Goal: Task Accomplishment & Management: Use online tool/utility

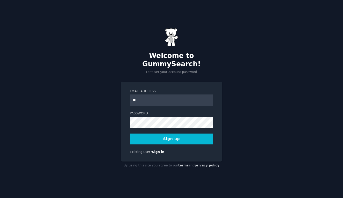
type input "*"
type input "**********"
click at [177, 136] on button "Sign up" at bounding box center [171, 139] width 83 height 11
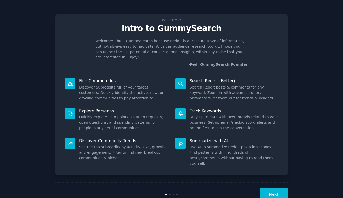
click at [277, 189] on button "Next" at bounding box center [274, 195] width 28 height 13
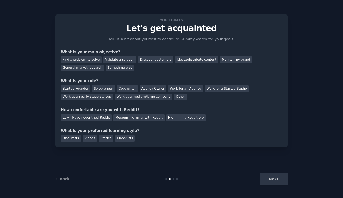
click at [278, 180] on div "Next" at bounding box center [249, 179] width 78 height 13
click at [268, 181] on div "Next" at bounding box center [249, 179] width 78 height 13
click at [82, 60] on div "Find a problem to solve" at bounding box center [81, 60] width 41 height 6
click at [147, 60] on div "Discover customers" at bounding box center [155, 60] width 35 height 6
click at [79, 61] on div "Find a problem to solve" at bounding box center [81, 60] width 41 height 6
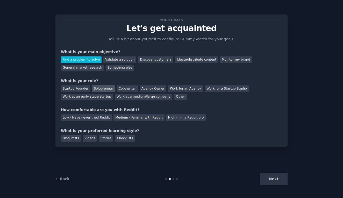
click at [95, 90] on div "Solopreneur" at bounding box center [103, 89] width 23 height 6
click at [139, 120] on div "Your goals Let's get acquainted Tell us a bit about yourself to configure Gummy…" at bounding box center [171, 81] width 221 height 122
click at [138, 119] on div "Medium - Familiar with Reddit" at bounding box center [139, 118] width 51 height 6
click at [92, 138] on div "Videos" at bounding box center [90, 139] width 14 height 6
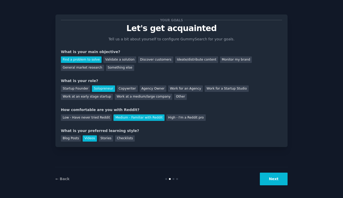
click at [267, 178] on button "Next" at bounding box center [274, 179] width 28 height 13
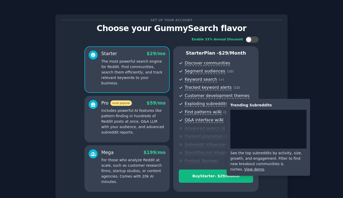
click at [196, 103] on span "Exploding subreddits" at bounding box center [206, 103] width 43 height 5
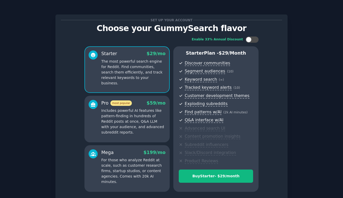
click at [123, 79] on p "The most powerful search engine for Reddit. Find communities, search them effic…" at bounding box center [133, 72] width 64 height 27
click at [104, 111] on p "Includes powerful AI features like pattern-finding in hundreds of Reddit posts …" at bounding box center [133, 121] width 64 height 27
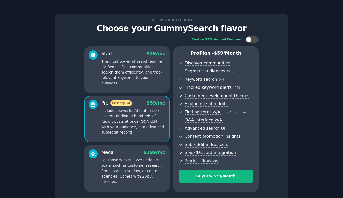
click at [116, 153] on div "Mega $ 199 /mo" at bounding box center [133, 153] width 64 height 6
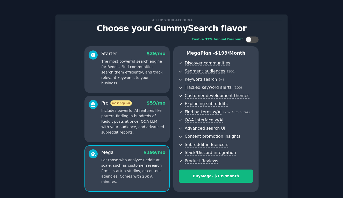
click at [117, 78] on p "The most powerful search engine for Reddit. Find communities, search them effic…" at bounding box center [133, 72] width 64 height 27
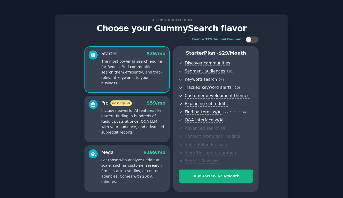
drag, startPoint x: 84, startPoint y: 75, endPoint x: 69, endPoint y: 75, distance: 14.3
click at [83, 75] on div "Enable 33% Annual Discount Starter $ 29 /mo The most powerful search engine for…" at bounding box center [171, 114] width 221 height 163
click at [69, 75] on div "Enable 33% Annual Discount Starter $ 29 /mo The most powerful search engine for…" at bounding box center [171, 114] width 221 height 163
click at [65, 74] on div "Enable 33% Annual Discount Starter $ 29 /mo The most powerful search engine for…" at bounding box center [171, 114] width 221 height 163
click at [253, 40] on div at bounding box center [252, 40] width 13 height 6
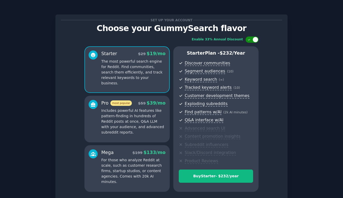
click at [251, 39] on div at bounding box center [250, 39] width 4 height 3
checkbox input "false"
click at [93, 71] on div at bounding box center [93, 69] width 9 height 36
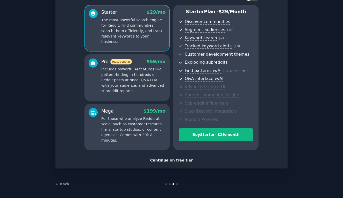
scroll to position [41, 0]
click at [160, 159] on div "Continue on free tier" at bounding box center [171, 160] width 221 height 5
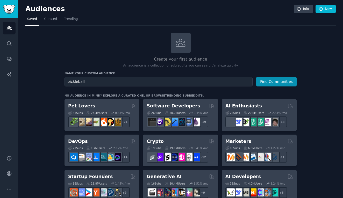
type input "pickleball"
click at [277, 81] on button "Find Communities" at bounding box center [276, 82] width 40 height 10
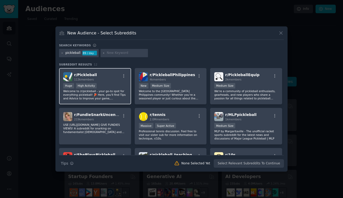
click at [110, 76] on div "r/ Pickleball 113k members" at bounding box center [95, 76] width 64 height 9
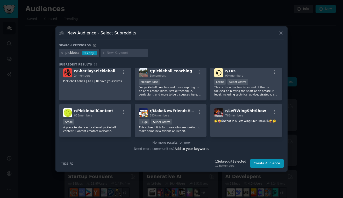
scroll to position [84, 0]
click at [261, 164] on button "Create Audience" at bounding box center [267, 163] width 34 height 9
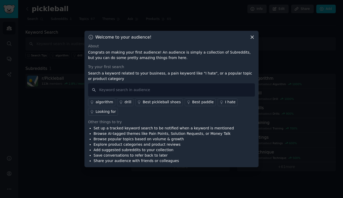
click at [107, 113] on div "Looking for" at bounding box center [106, 111] width 20 height 5
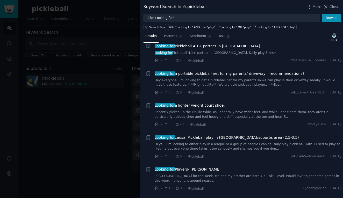
scroll to position [173, 0]
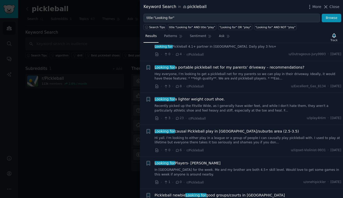
click at [195, 97] on span "Looking for a lighter weight court shoe." at bounding box center [190, 99] width 70 height 5
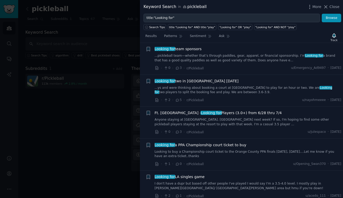
scroll to position [1160, 0]
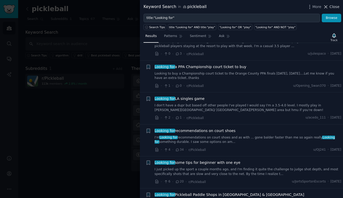
click at [329, 6] on icon at bounding box center [325, 6] width 5 height 5
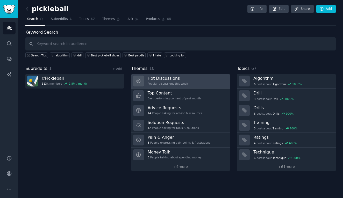
click at [156, 79] on h3 "Hot Discussions" at bounding box center [168, 78] width 40 height 5
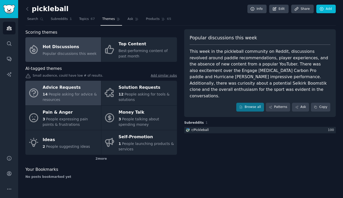
click at [68, 93] on span "People asking for advice & resources" at bounding box center [70, 97] width 54 height 10
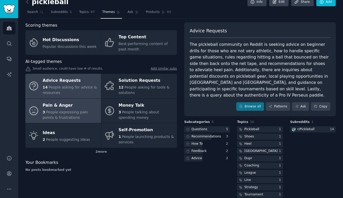
click at [66, 112] on span "People expressing pain points & frustrations" at bounding box center [65, 115] width 45 height 10
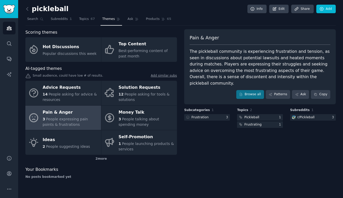
click at [216, 108] on div "Subcategories 1 Frustration 3" at bounding box center [207, 118] width 46 height 21
click at [216, 114] on div at bounding box center [207, 117] width 46 height 6
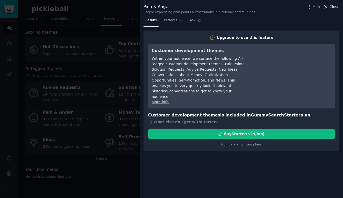
click at [334, 7] on span "Close" at bounding box center [335, 6] width 10 height 5
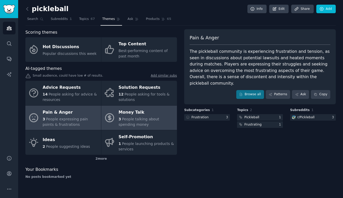
click at [123, 115] on div "Money Talk" at bounding box center [147, 112] width 56 height 8
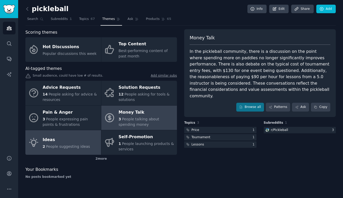
click at [74, 144] on div "2 People suggesting ideas" at bounding box center [66, 146] width 47 height 5
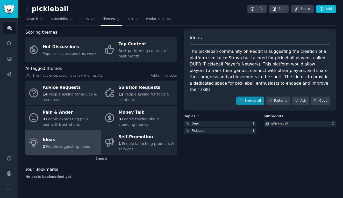
click at [242, 99] on icon at bounding box center [241, 101] width 4 height 4
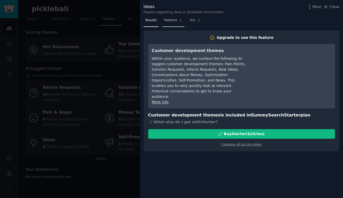
click at [169, 21] on span "Patterns" at bounding box center [170, 20] width 13 height 5
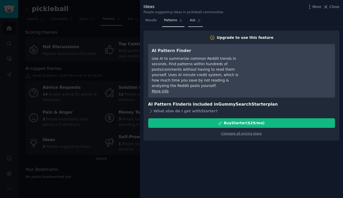
click at [191, 22] on span "Ask" at bounding box center [193, 20] width 6 height 5
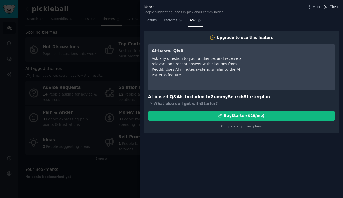
click at [327, 7] on icon at bounding box center [326, 6] width 3 height 3
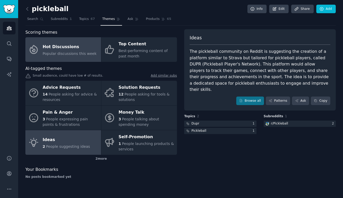
click at [68, 54] on span "Popular discussions this week" at bounding box center [70, 54] width 54 height 4
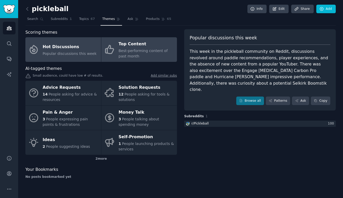
click at [138, 48] on div "Best-performing content of past month" at bounding box center [147, 53] width 56 height 11
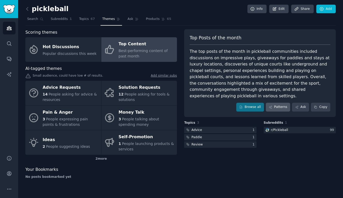
click at [271, 103] on link "Patterns" at bounding box center [278, 107] width 24 height 9
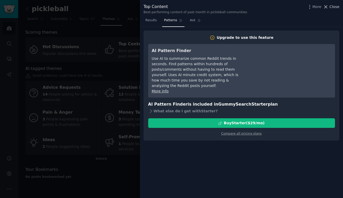
click at [331, 7] on span "Close" at bounding box center [335, 6] width 10 height 5
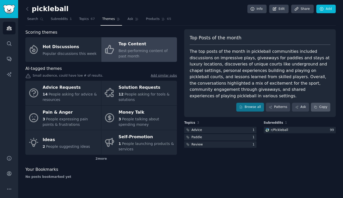
click at [322, 103] on button "Copy" at bounding box center [320, 107] width 19 height 9
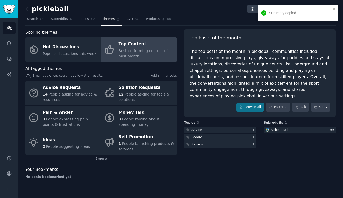
click at [260, 91] on div "The top posts of the month in pickleball communities included discussions on im…" at bounding box center [260, 73] width 141 height 51
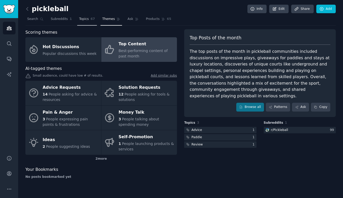
click at [80, 19] on span "Topics" at bounding box center [84, 19] width 10 height 5
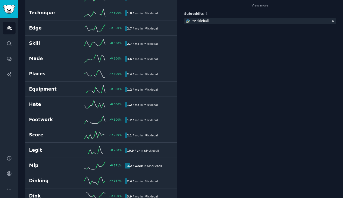
scroll to position [128, 0]
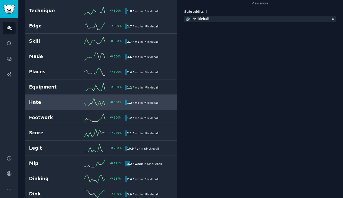
click at [51, 99] on div "Hate 300 % 1.2 / mo in r/ Pickleball" at bounding box center [101, 103] width 144 height 8
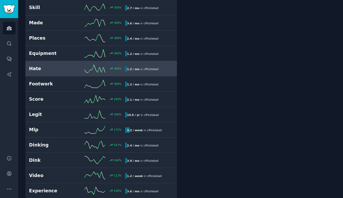
scroll to position [163, 0]
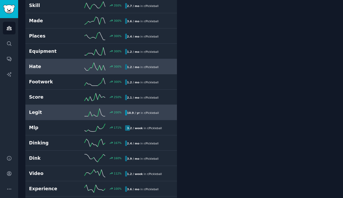
click at [61, 110] on h2 "Legit" at bounding box center [53, 112] width 48 height 6
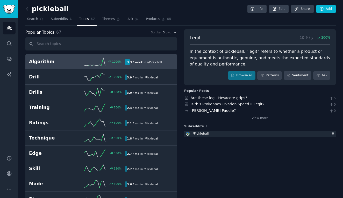
click at [78, 63] on div "1000 %" at bounding box center [101, 62] width 48 height 8
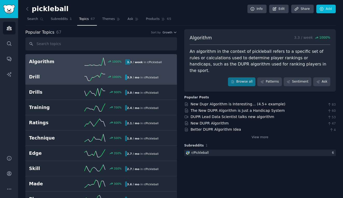
click at [76, 76] on h2 "Drill" at bounding box center [53, 77] width 48 height 6
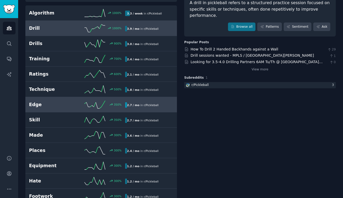
scroll to position [54, 0]
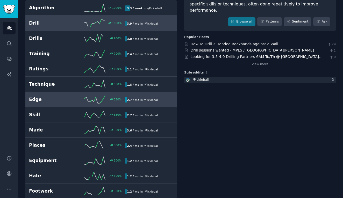
click at [70, 103] on link "Edge 350 % 2.7 / mo in r/ Pickleball 350% increase in mentions recently" at bounding box center [101, 99] width 152 height 15
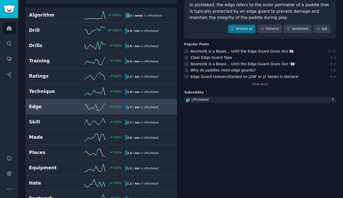
scroll to position [47, 0]
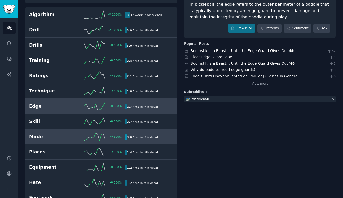
click at [40, 140] on div "Made 300 % 3.6 / mo in r/ Pickleball" at bounding box center [101, 137] width 144 height 8
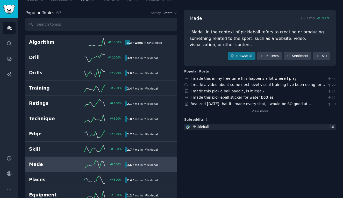
scroll to position [16, 0]
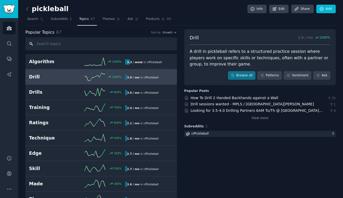
click at [69, 42] on input "text" at bounding box center [101, 43] width 152 height 13
click at [9, 43] on icon "Sidebar" at bounding box center [8, 43] width 5 height 5
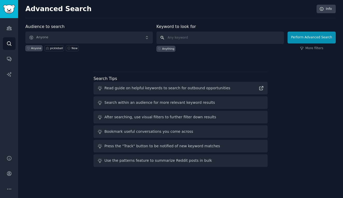
click at [220, 37] on input "text" at bounding box center [221, 38] width 128 height 12
type input "courtains"
click at [313, 37] on button "Perform Advanced Search" at bounding box center [312, 38] width 48 height 12
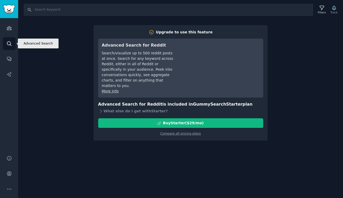
click at [10, 44] on icon "Sidebar" at bounding box center [8, 43] width 5 height 5
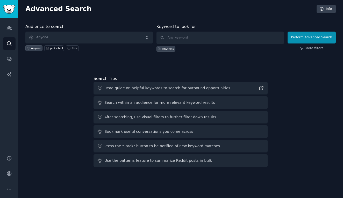
scroll to position [0, 0]
click at [186, 39] on input "text" at bounding box center [221, 38] width 128 height 12
type input "courtain"
click at [313, 37] on button "Perform Advanced Search" at bounding box center [312, 38] width 48 height 12
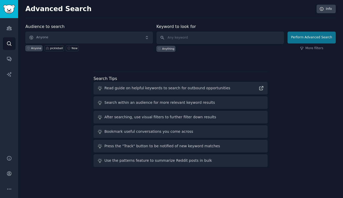
click at [296, 39] on button "Perform Advanced Search" at bounding box center [312, 38] width 48 height 12
click at [68, 48] on icon at bounding box center [69, 48] width 3 height 3
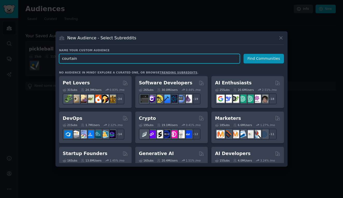
click at [80, 60] on input "courtain" at bounding box center [149, 59] width 181 height 10
type input "roller blinds"
click at [265, 59] on button "Find Communities" at bounding box center [264, 59] width 40 height 10
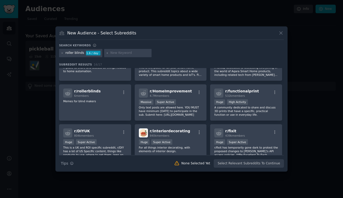
scroll to position [51, 0]
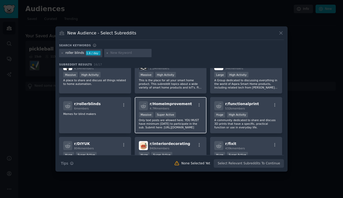
click at [173, 109] on div "4.7M members" at bounding box center [171, 109] width 42 height 4
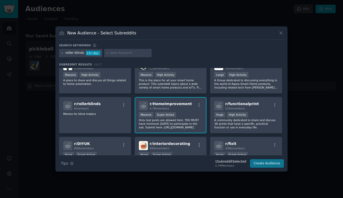
click at [257, 166] on button "Create Audience" at bounding box center [267, 163] width 34 height 9
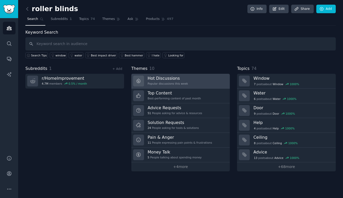
click at [155, 80] on h3 "Hot Discussions" at bounding box center [168, 78] width 40 height 5
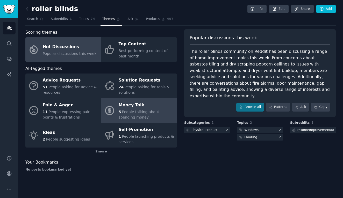
click at [137, 106] on div "Money Talk" at bounding box center [147, 105] width 56 height 8
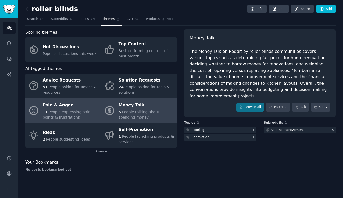
click at [72, 112] on span "People expressing pain points & frustrations" at bounding box center [67, 115] width 48 height 10
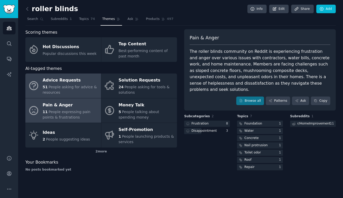
click at [75, 86] on span "People asking for advice & resources" at bounding box center [70, 90] width 54 height 10
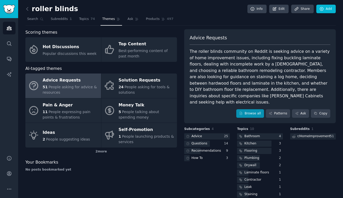
click at [245, 109] on link "Browse all" at bounding box center [250, 113] width 28 height 9
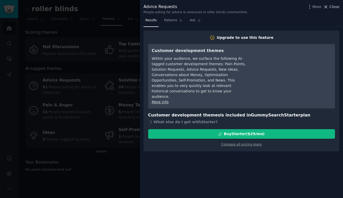
click at [333, 8] on span "Close" at bounding box center [335, 6] width 10 height 5
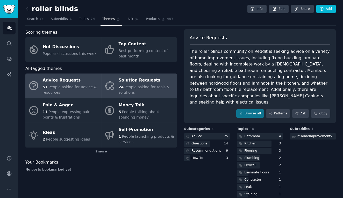
click at [140, 91] on div "24 People asking for tools & solutions" at bounding box center [147, 90] width 56 height 11
